Goal: Information Seeking & Learning: Check status

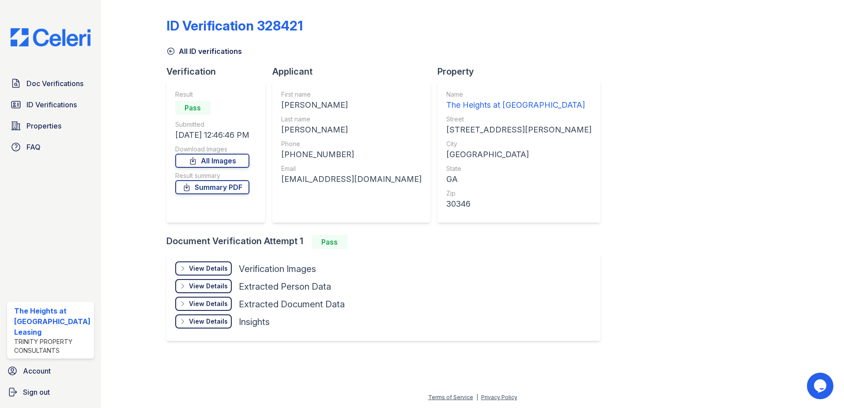
click at [57, 74] on div "Doc Verifications ID Verifications Properties FAQ The Heights at [GEOGRAPHIC_DA…" at bounding box center [50, 204] width 101 height 408
click at [63, 79] on span "Doc Verifications" at bounding box center [54, 83] width 57 height 11
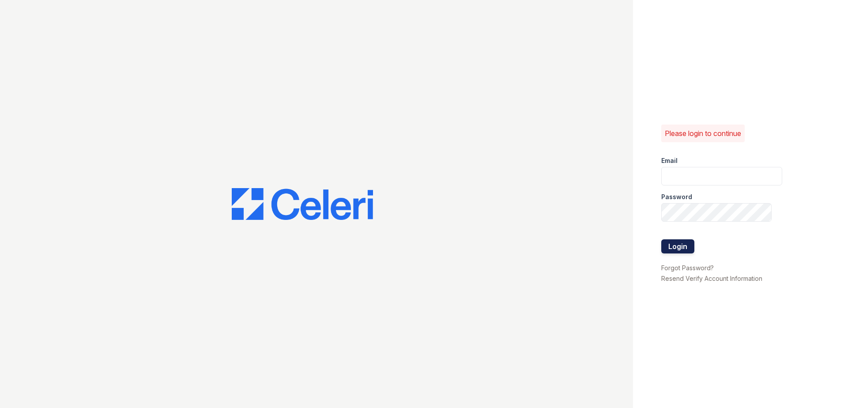
type input "theheightsatdunwoody@trinity-pm.com"
click at [688, 246] on button "Login" at bounding box center [678, 246] width 33 height 14
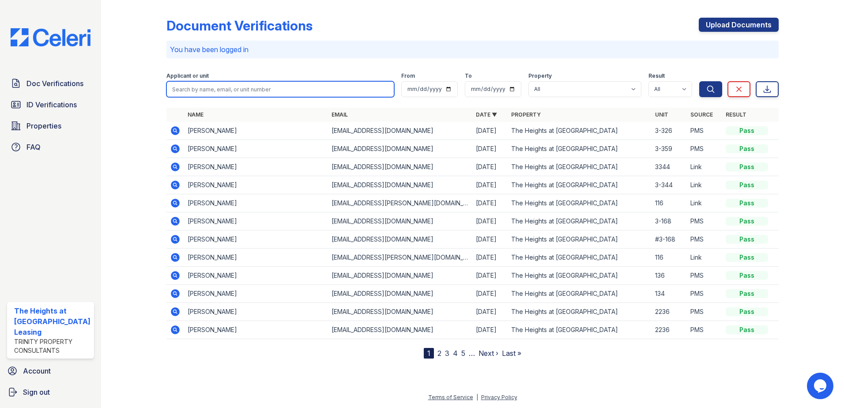
click at [246, 84] on input "search" at bounding box center [280, 89] width 228 height 16
click at [232, 94] on input "search" at bounding box center [280, 89] width 228 height 16
paste input "Courtney"
type input "Courtney"
click at [700, 81] on button "Search" at bounding box center [711, 89] width 23 height 16
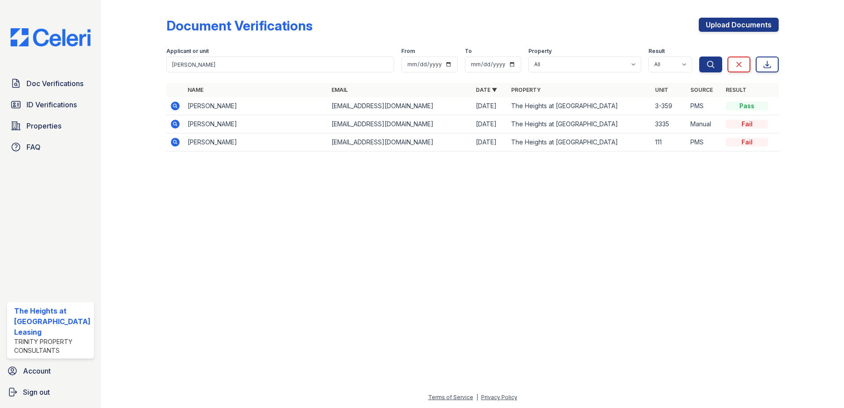
click at [173, 104] on icon at bounding box center [175, 106] width 9 height 9
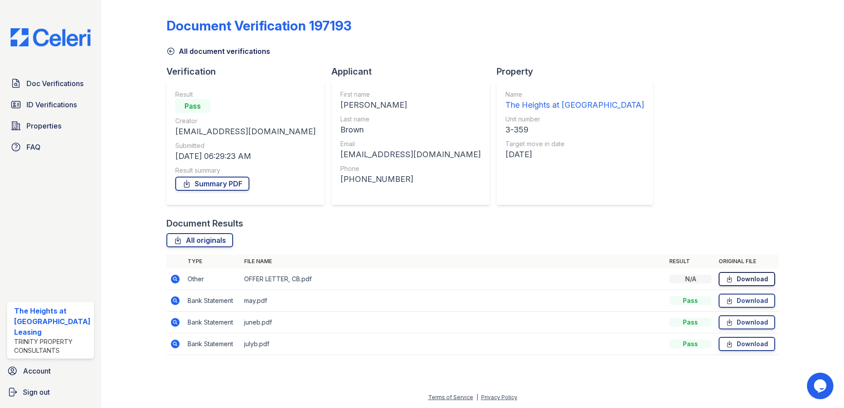
click at [740, 281] on link "Download" at bounding box center [747, 279] width 57 height 14
click at [201, 241] on link "All originals" at bounding box center [199, 240] width 67 height 14
click at [686, 201] on div "Document Verification 197193 All document verifications Verification Result Pas…" at bounding box center [472, 184] width 613 height 360
click at [71, 76] on link "Doc Verifications" at bounding box center [50, 84] width 87 height 18
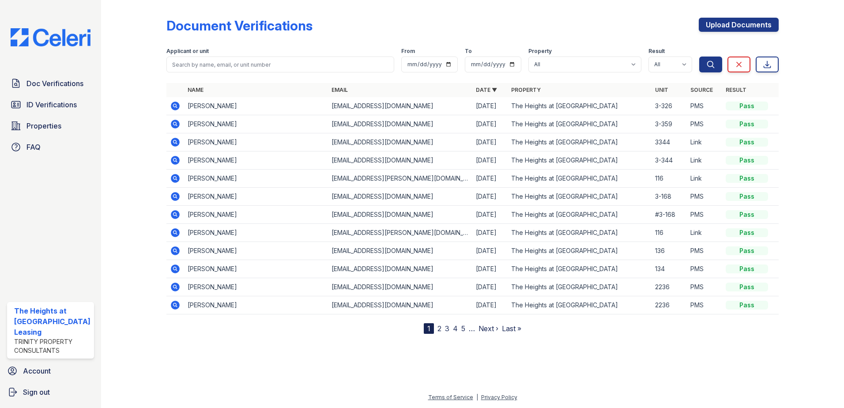
click at [172, 106] on icon at bounding box center [175, 106] width 9 height 9
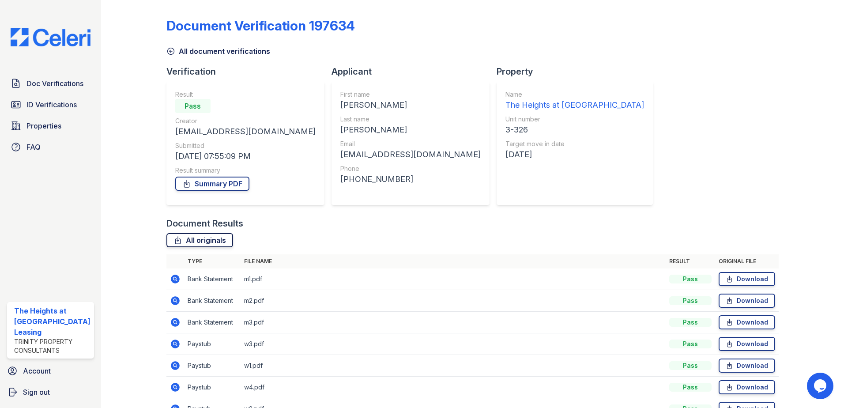
click at [221, 242] on link "All originals" at bounding box center [199, 240] width 67 height 14
click at [116, 111] on div at bounding box center [140, 216] width 51 height 425
click at [80, 102] on link "ID Verifications" at bounding box center [50, 105] width 87 height 18
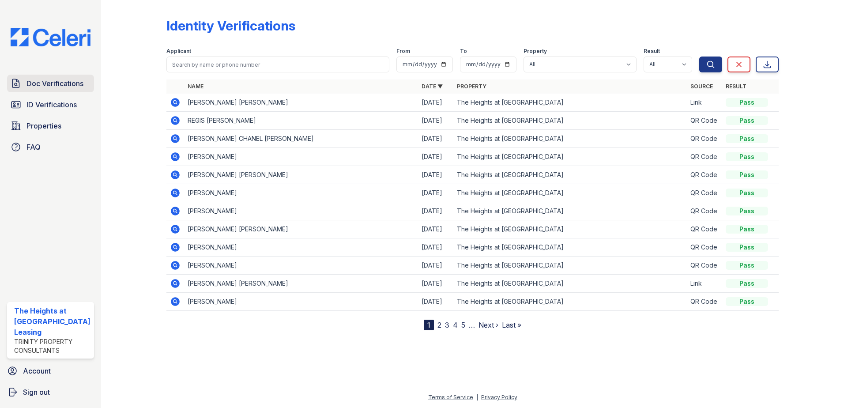
click at [55, 83] on span "Doc Verifications" at bounding box center [54, 83] width 57 height 11
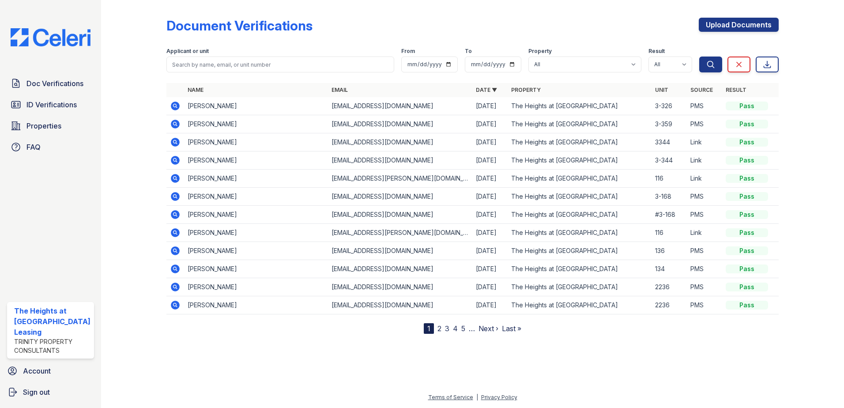
click at [173, 210] on icon at bounding box center [175, 214] width 11 height 11
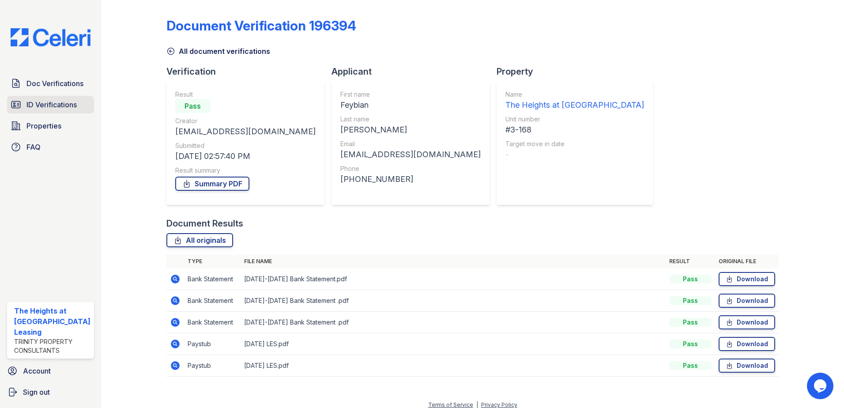
click at [69, 104] on span "ID Verifications" at bounding box center [51, 104] width 50 height 11
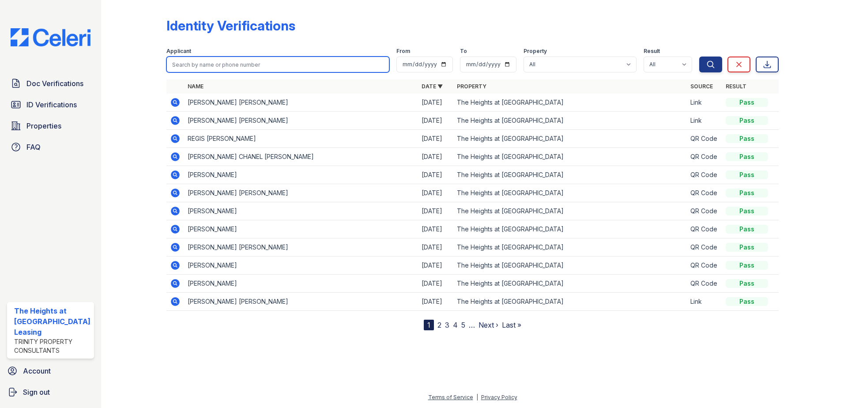
click at [231, 68] on input "search" at bounding box center [277, 65] width 223 height 16
type input "newman"
click at [700, 57] on button "Search" at bounding box center [711, 65] width 23 height 16
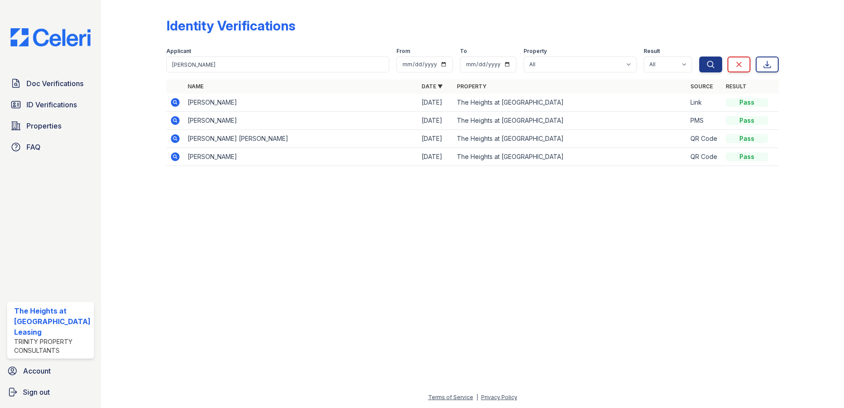
click at [170, 100] on icon at bounding box center [175, 102] width 11 height 11
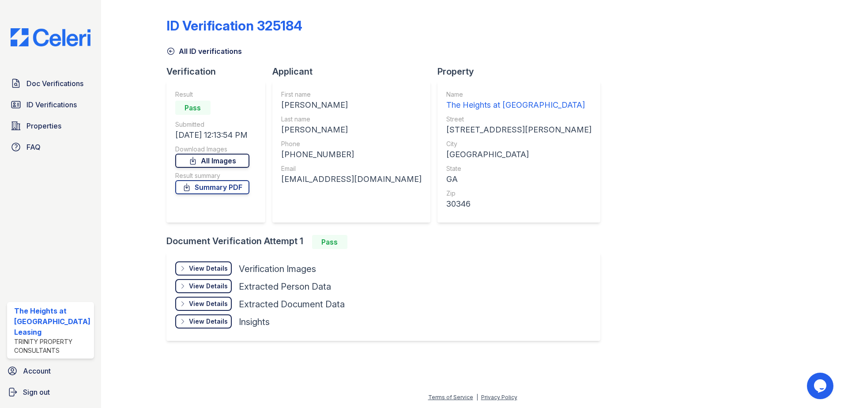
click at [219, 159] on link "All Images" at bounding box center [212, 161] width 74 height 14
click at [603, 249] on div "ID Verification 325184 All ID verifications Verification Result Pass Submitted …" at bounding box center [472, 179] width 613 height 350
click at [67, 104] on span "ID Verifications" at bounding box center [51, 104] width 50 height 11
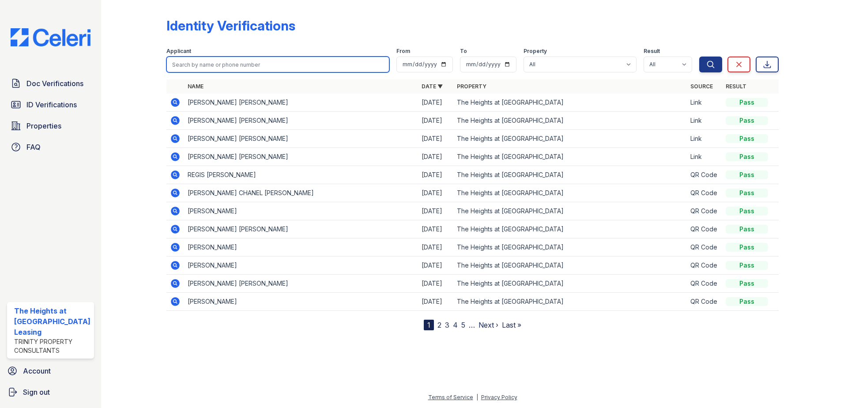
click at [231, 66] on input "search" at bounding box center [277, 65] width 223 height 16
paste input "[PERSON_NAME]"
type input "[PERSON_NAME]"
click at [700, 57] on button "Search" at bounding box center [711, 65] width 23 height 16
